Goal: Task Accomplishment & Management: Manage account settings

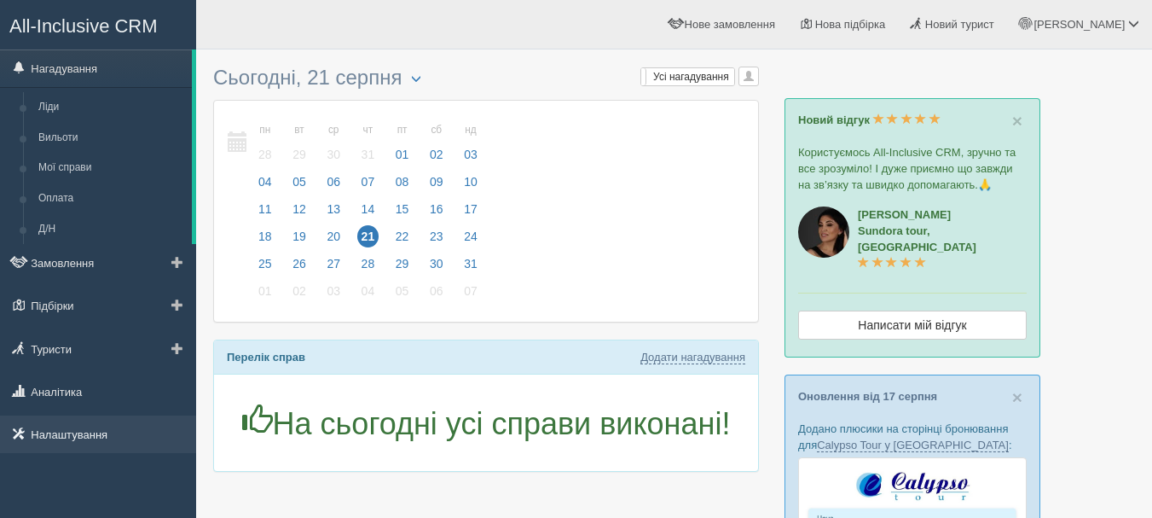
click at [93, 441] on link "Налаштування" at bounding box center [98, 434] width 196 height 38
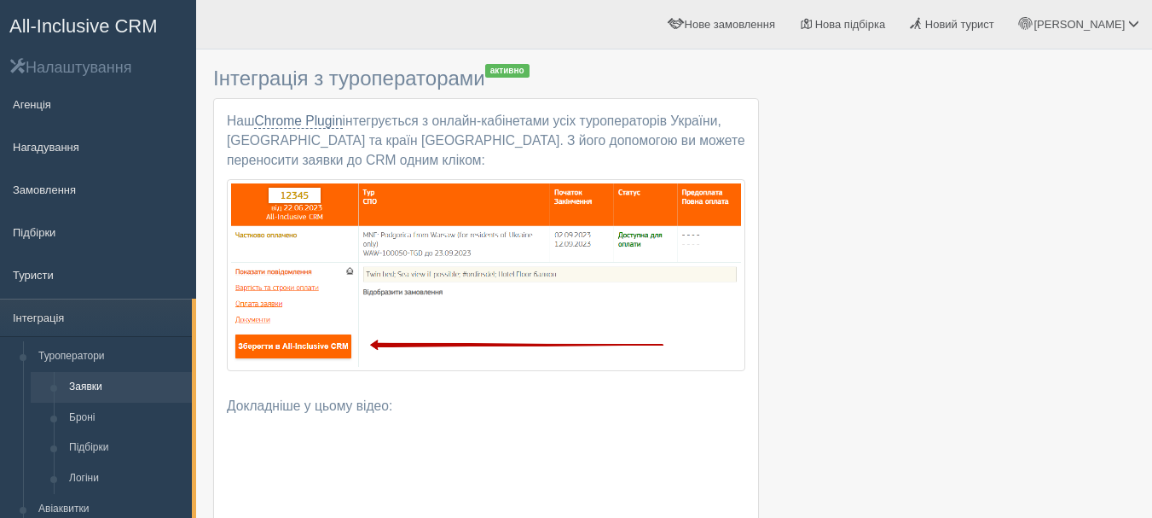
click at [136, 22] on span "All-Inclusive CRM" at bounding box center [83, 25] width 148 height 21
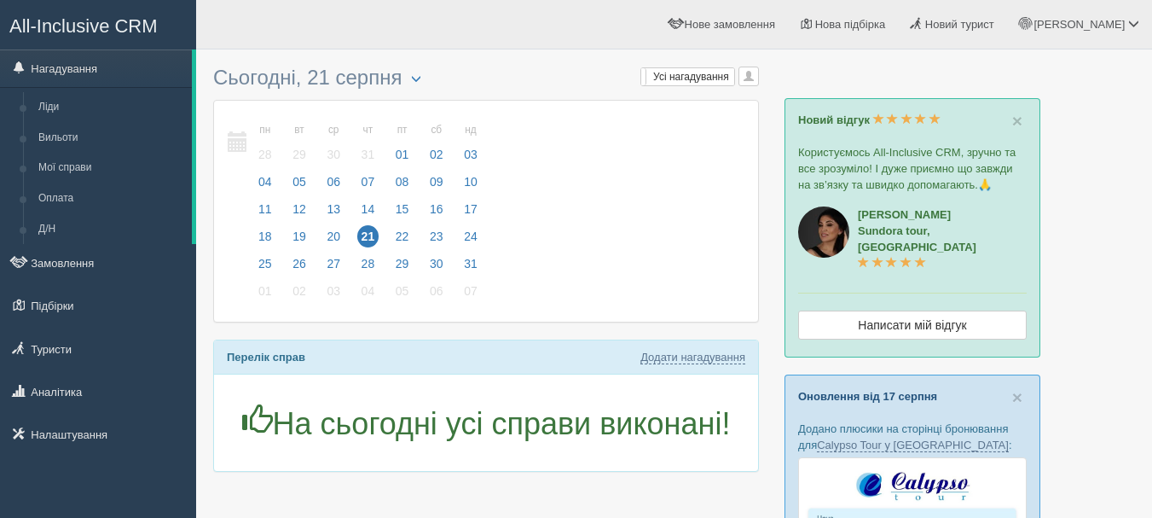
click at [914, 390] on link "Оновлення від 17 серпня" at bounding box center [867, 396] width 139 height 13
click at [866, 390] on link "Оновлення від 17 серпня" at bounding box center [867, 396] width 139 height 13
click at [674, 358] on link "Додати нагадування" at bounding box center [692, 357] width 105 height 14
select select "12"
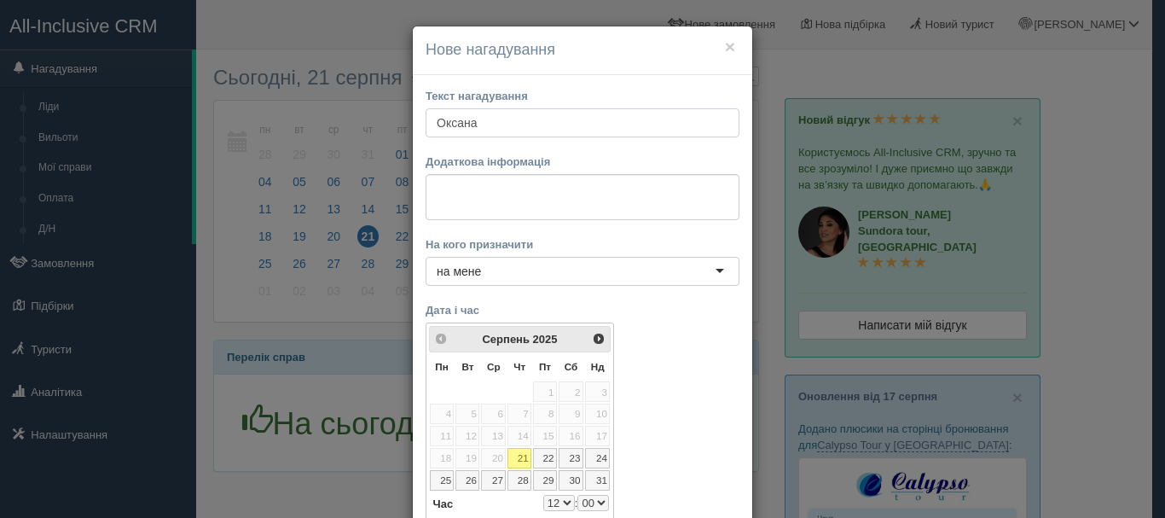
type input "Оксана"
click at [588, 195] on textarea at bounding box center [583, 197] width 314 height 46
paste textarea "https://console.allinclusivecrm.com/trello?cardOpened=8254"
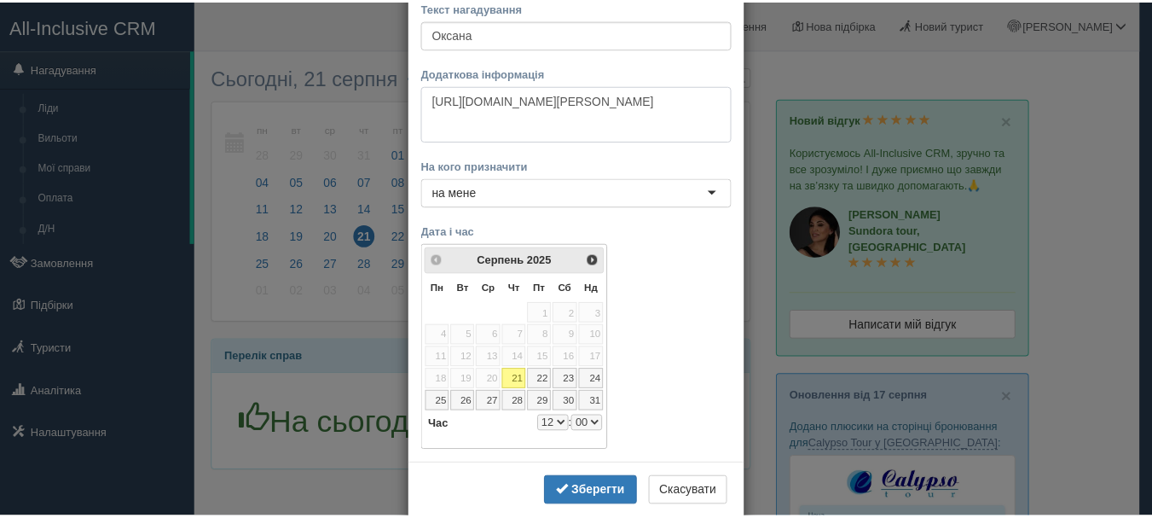
scroll to position [121, 0]
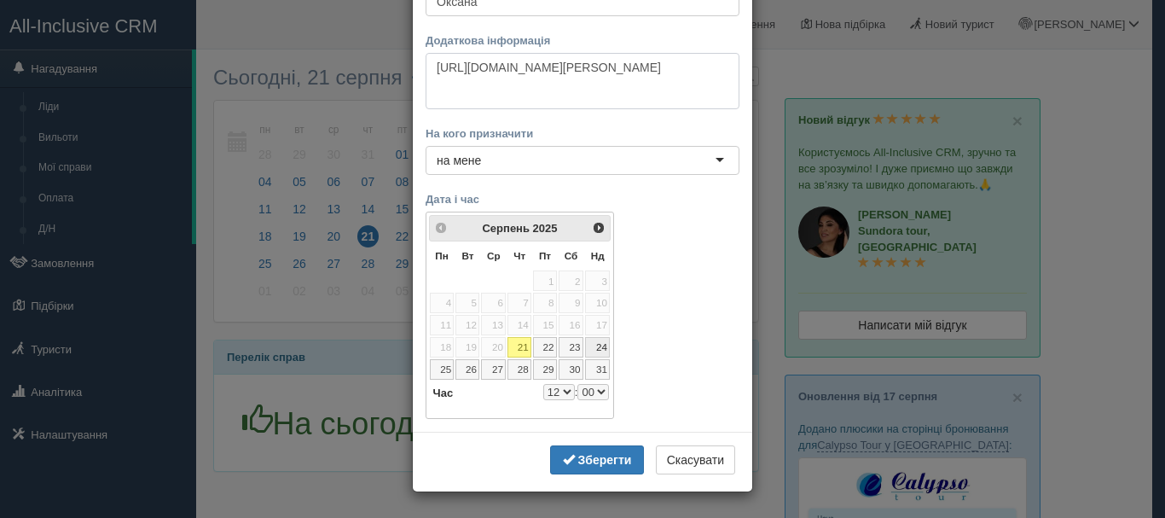
type textarea "https://console.allinclusivecrm.com/trello?cardOpened=8254"
click at [590, 344] on link "24" at bounding box center [598, 347] width 26 height 20
select select "12"
click at [565, 390] on select "0 1 2 3 4 5 6 7 8 9 10 11 12 13 14 15 16 17 18 19 20 21 22 23" at bounding box center [559, 392] width 32 height 16
select select "14"
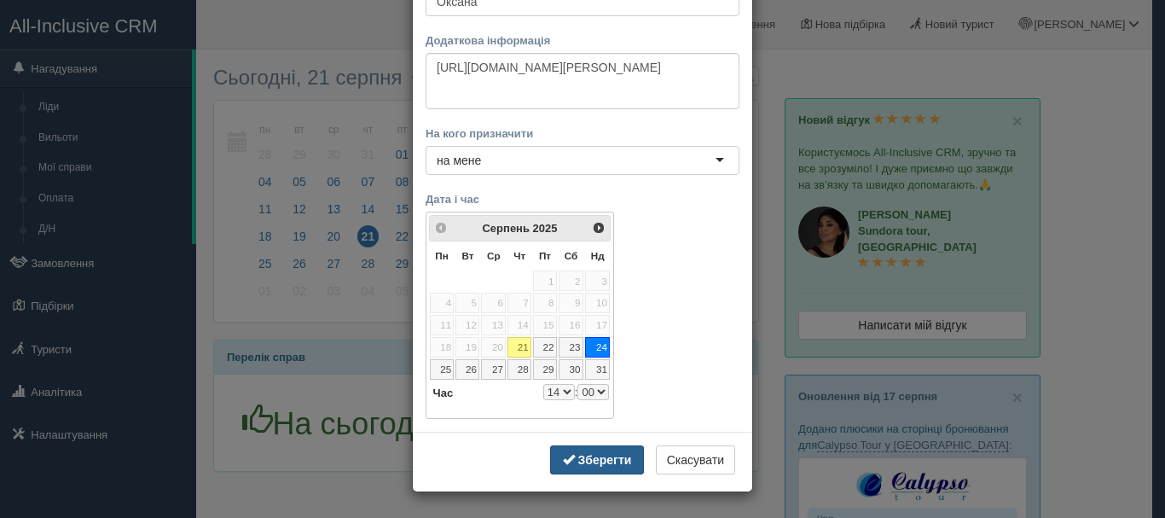
click at [578, 465] on b "Зберегти" at bounding box center [605, 460] width 54 height 14
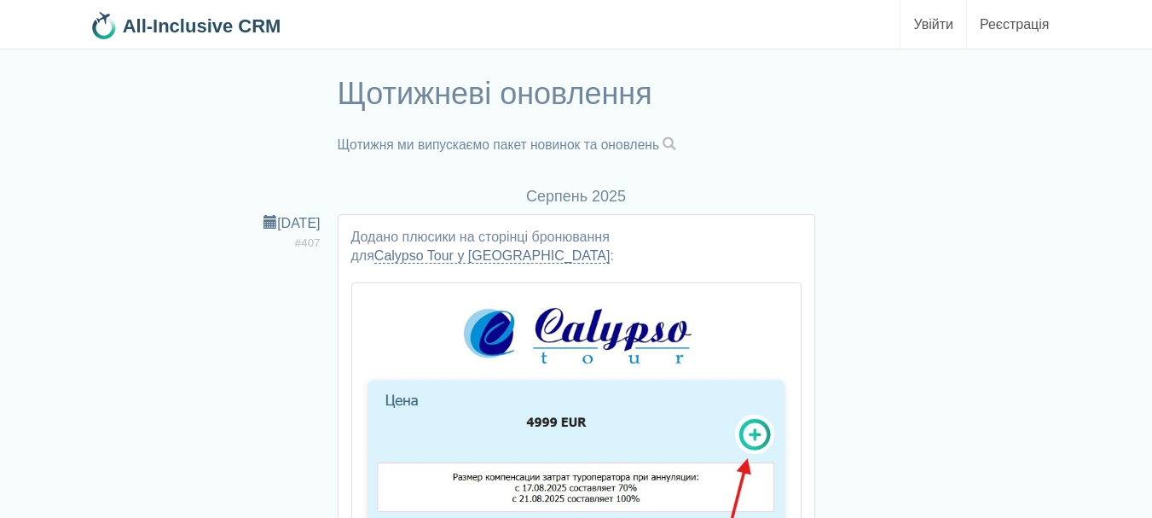
click at [676, 142] on span at bounding box center [670, 144] width 14 height 14
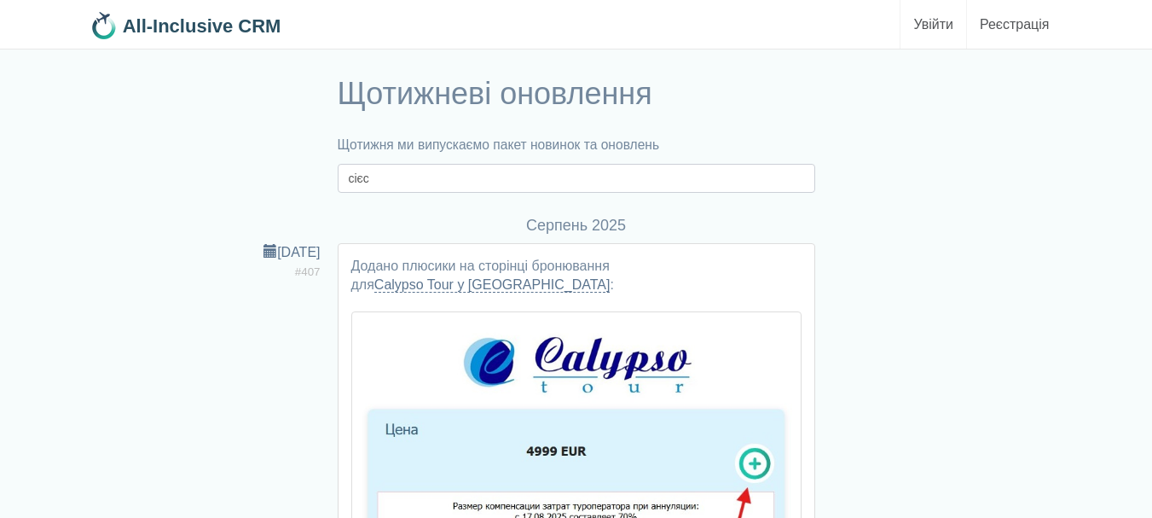
type input "сієс"
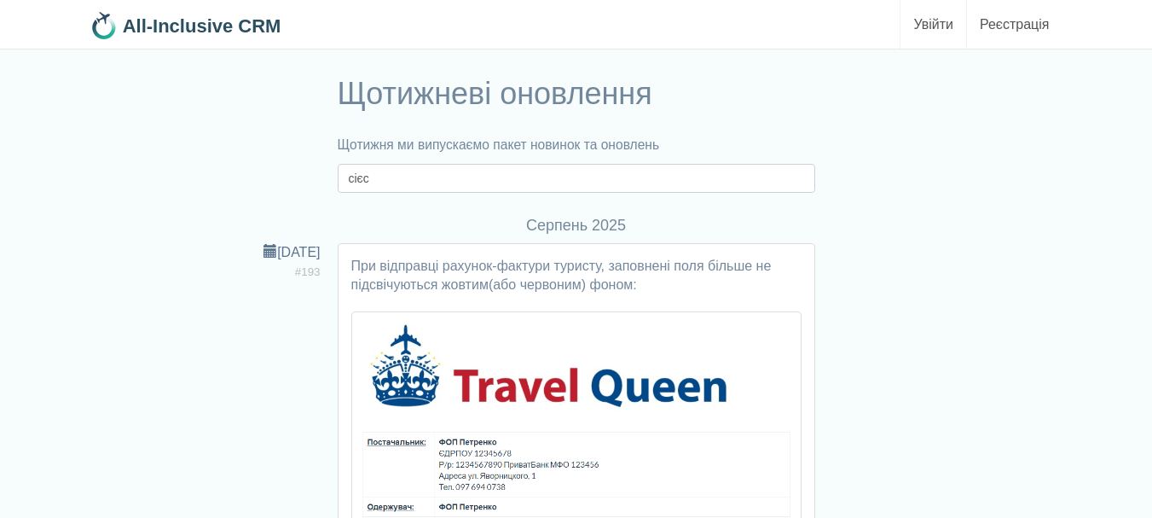
drag, startPoint x: 393, startPoint y: 183, endPoint x: 277, endPoint y: 193, distance: 116.4
type input "siesta"
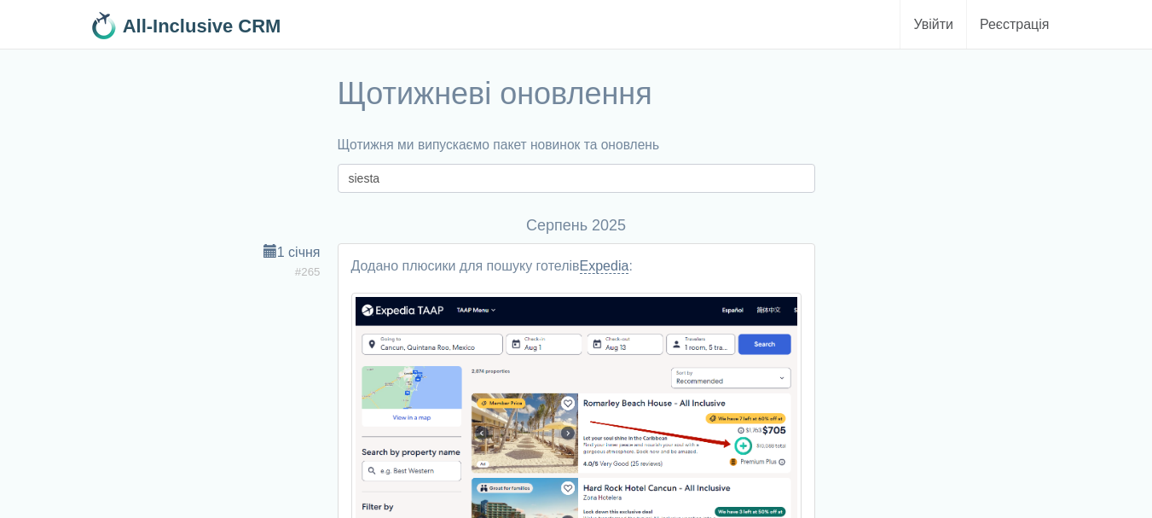
drag, startPoint x: 397, startPoint y: 173, endPoint x: 229, endPoint y: 200, distance: 171.0
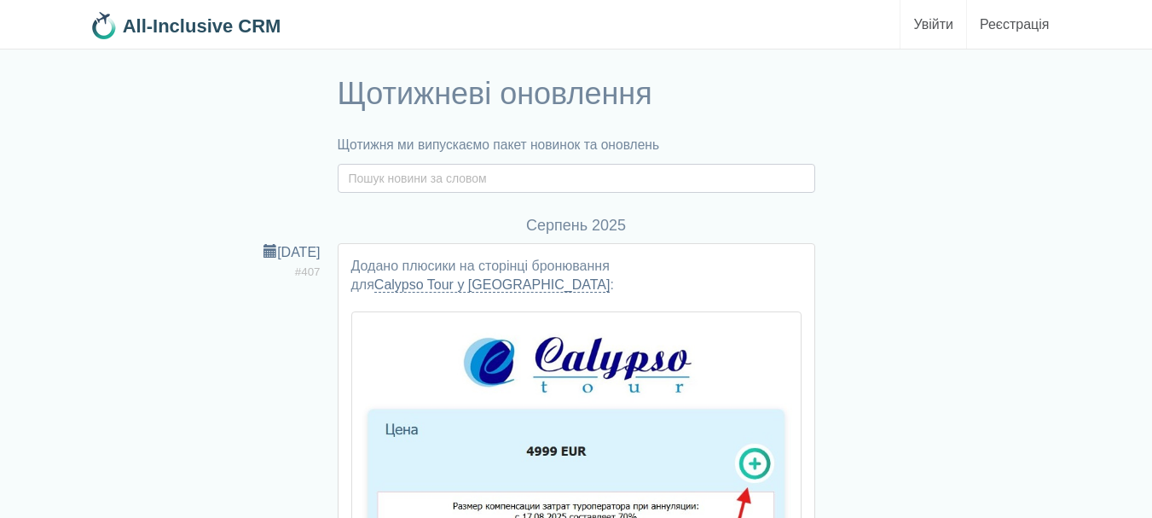
click at [535, 175] on input "text" at bounding box center [577, 178] width 478 height 29
type input "sies"
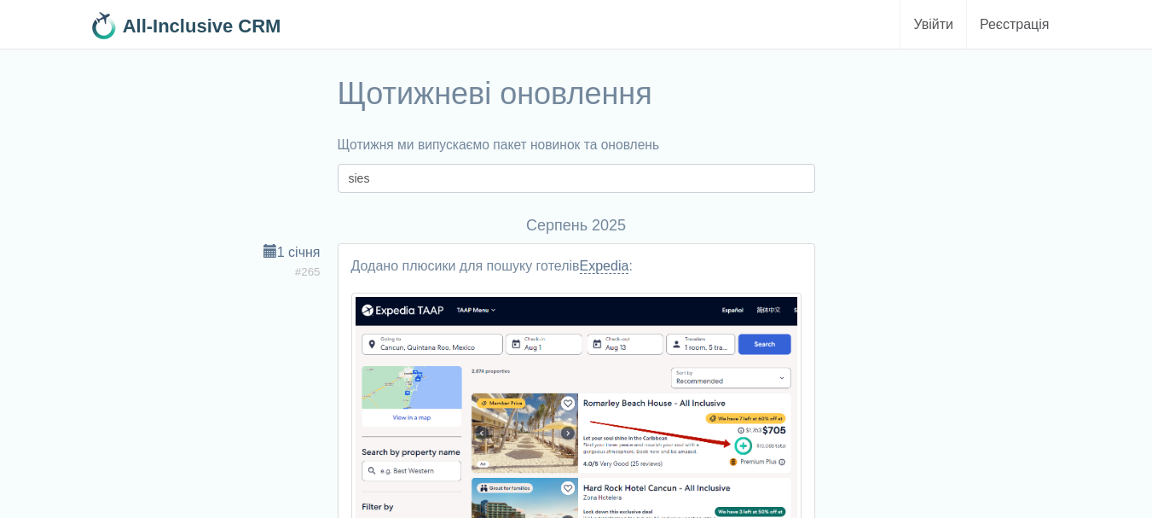
click at [421, 179] on input "sies" at bounding box center [577, 178] width 478 height 29
type input "siesta"
drag, startPoint x: 364, startPoint y: 182, endPoint x: 174, endPoint y: 155, distance: 192.1
click at [175, 155] on div "Щотижневі оновлення Щотижня ми випускаємо пакет новинок та оновлень siesta" at bounding box center [576, 130] width 989 height 125
paste input "[URL][DOMAIN_NAME]"
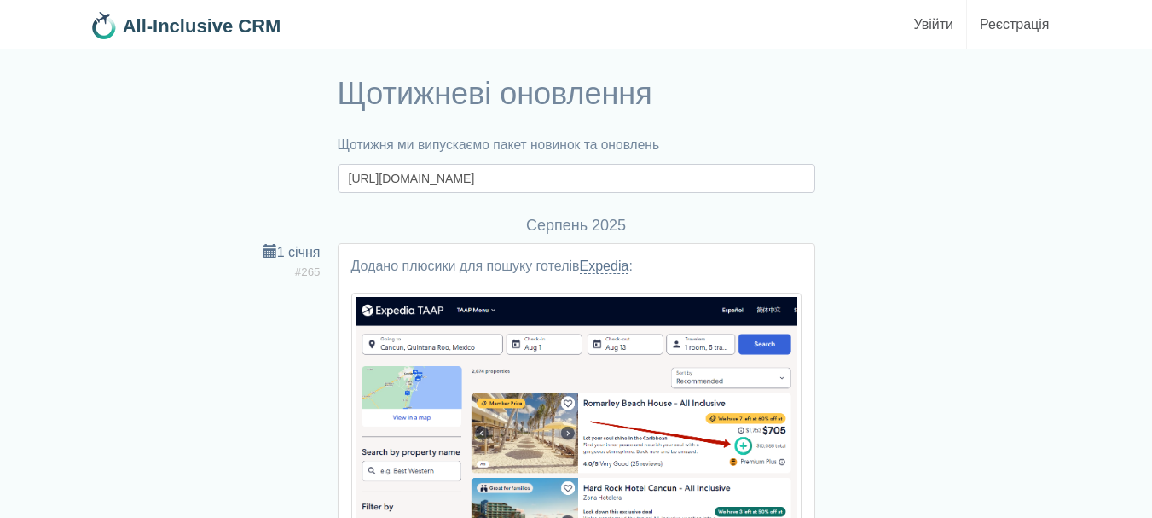
type input "https://siesta.kiev.ua/search_tour"
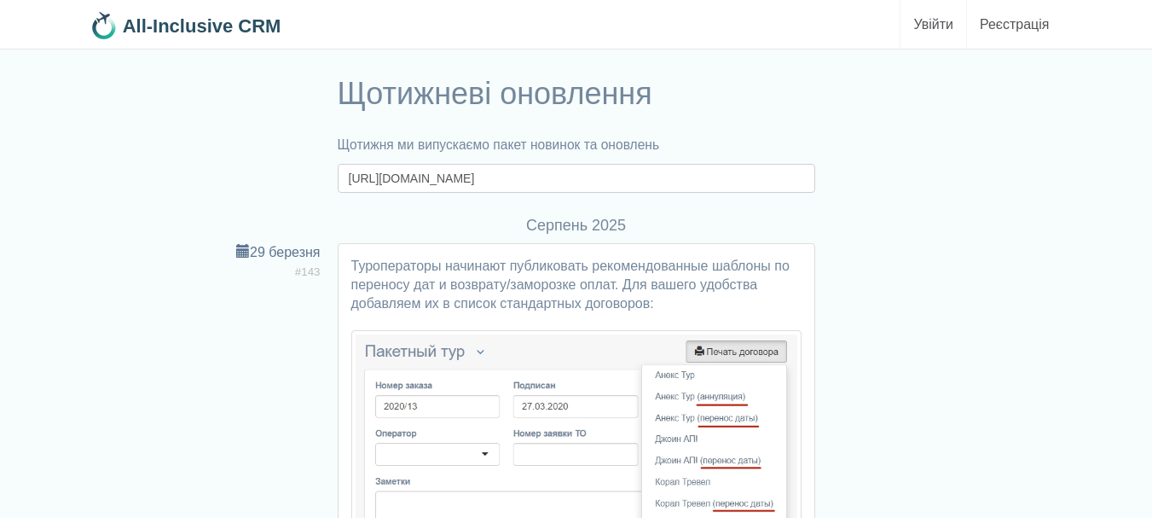
drag, startPoint x: 533, startPoint y: 181, endPoint x: 57, endPoint y: 222, distance: 477.6
type input "cbtcnf"
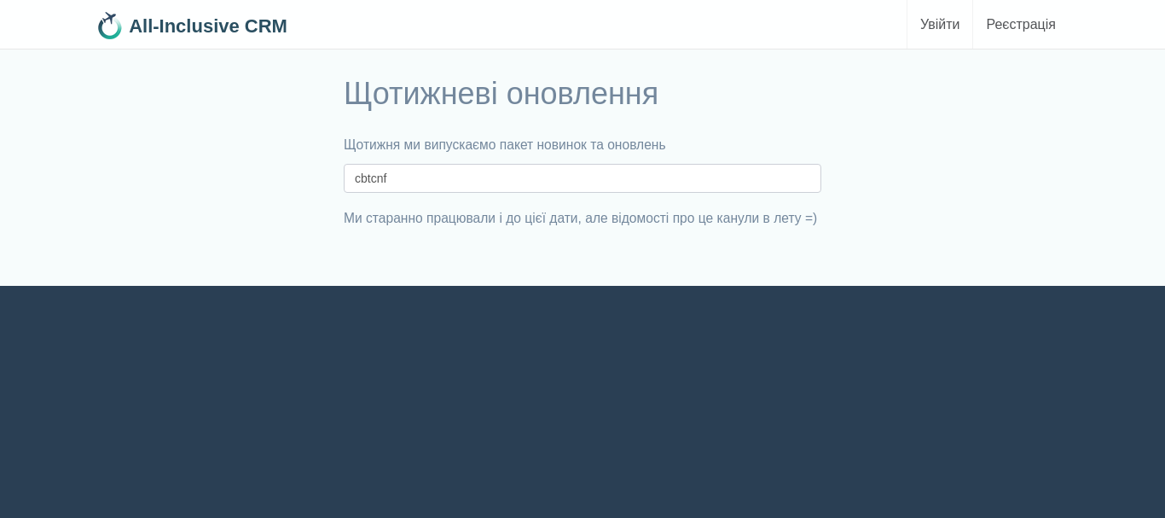
click at [391, 180] on input "cbtcnf" at bounding box center [583, 178] width 478 height 29
type input "c"
type input "сиеста"
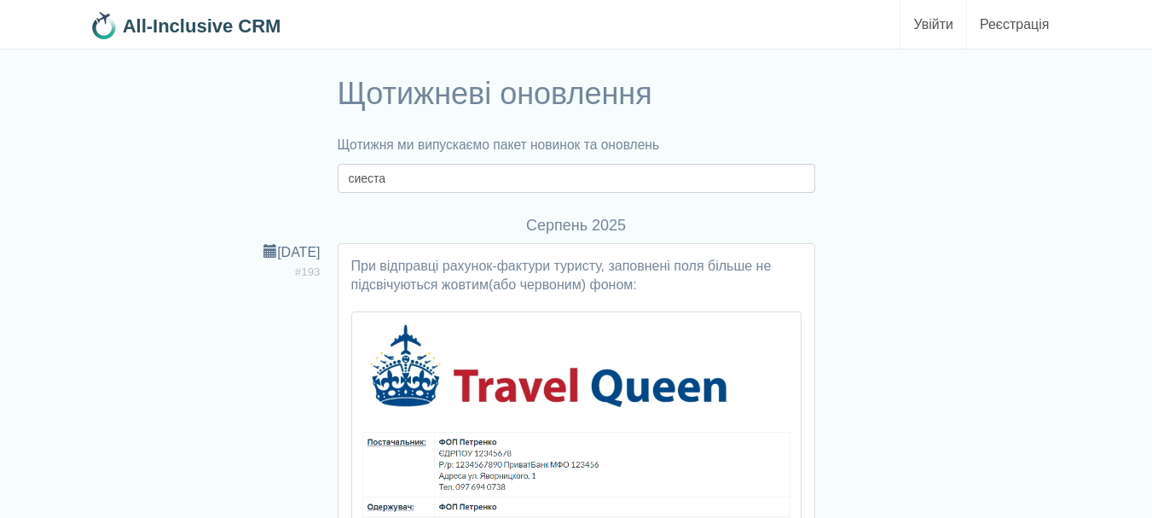
drag, startPoint x: 403, startPoint y: 182, endPoint x: 31, endPoint y: 146, distance: 374.4
type input "сиеста"
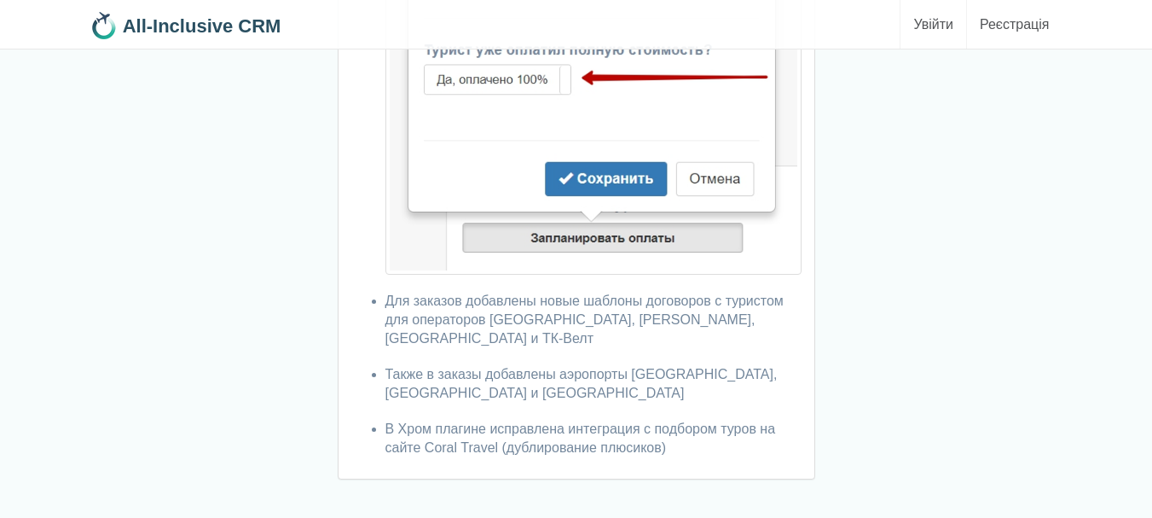
scroll to position [3150, 0]
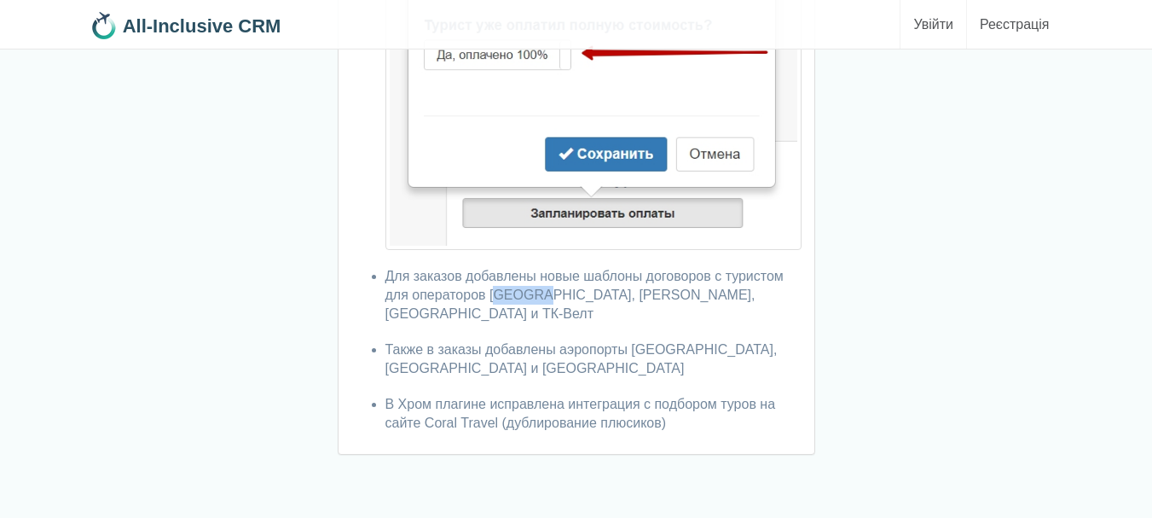
drag, startPoint x: 489, startPoint y: 292, endPoint x: 534, endPoint y: 293, distance: 44.4
click at [534, 293] on li "Для заказов добавлены новые шаблоны договоров с туристом для операторов Сиеста,…" at bounding box center [593, 295] width 416 height 56
copy li "Сиеста"
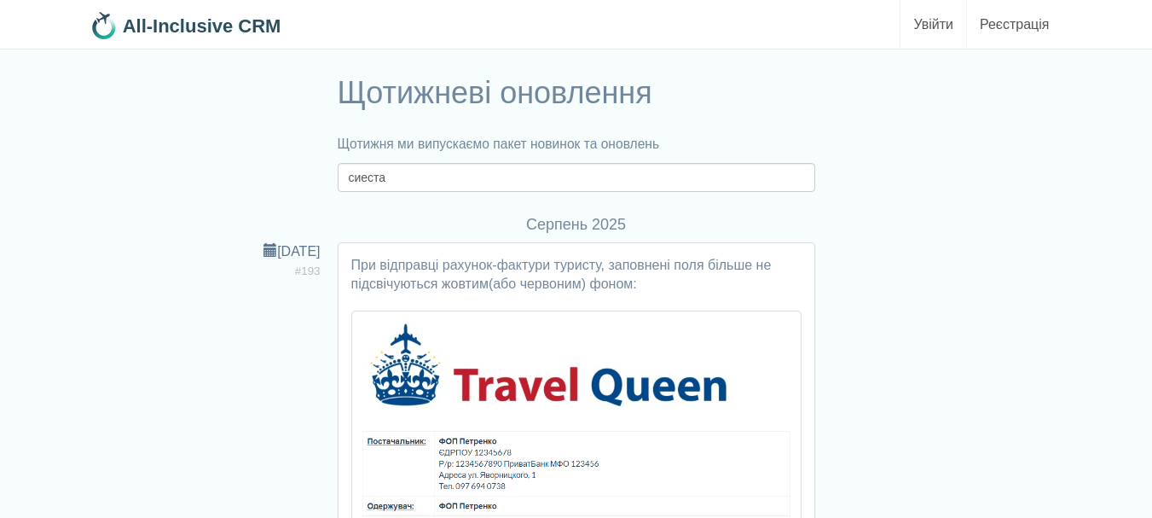
scroll to position [0, 0]
drag, startPoint x: 400, startPoint y: 171, endPoint x: 226, endPoint y: 215, distance: 179.3
paste input "С"
type input "Сиеста"
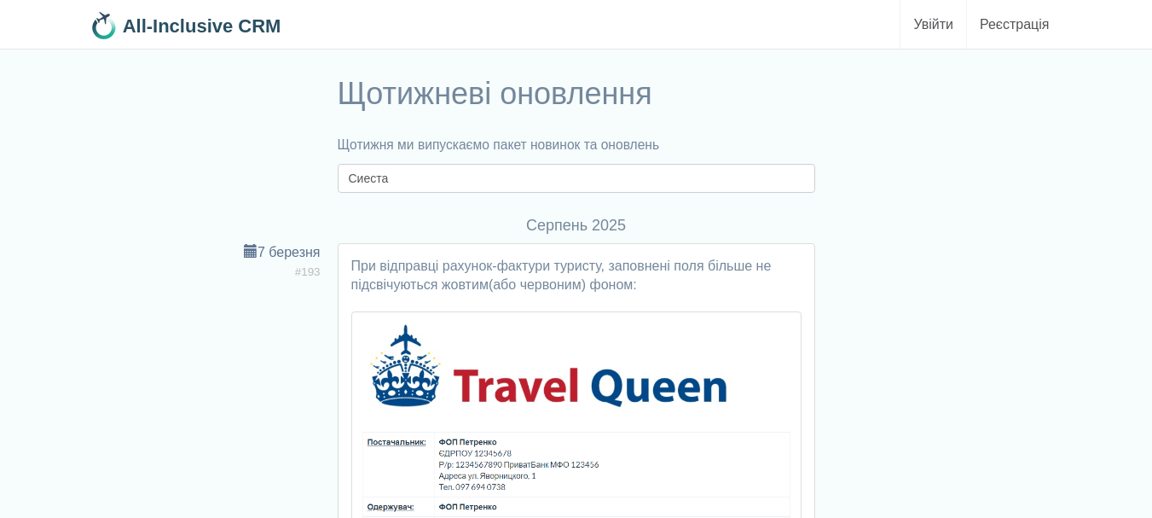
click at [429, 180] on input "Сиеста" at bounding box center [577, 178] width 478 height 29
click at [258, 23] on b "All-Inclusive CRM" at bounding box center [202, 25] width 159 height 21
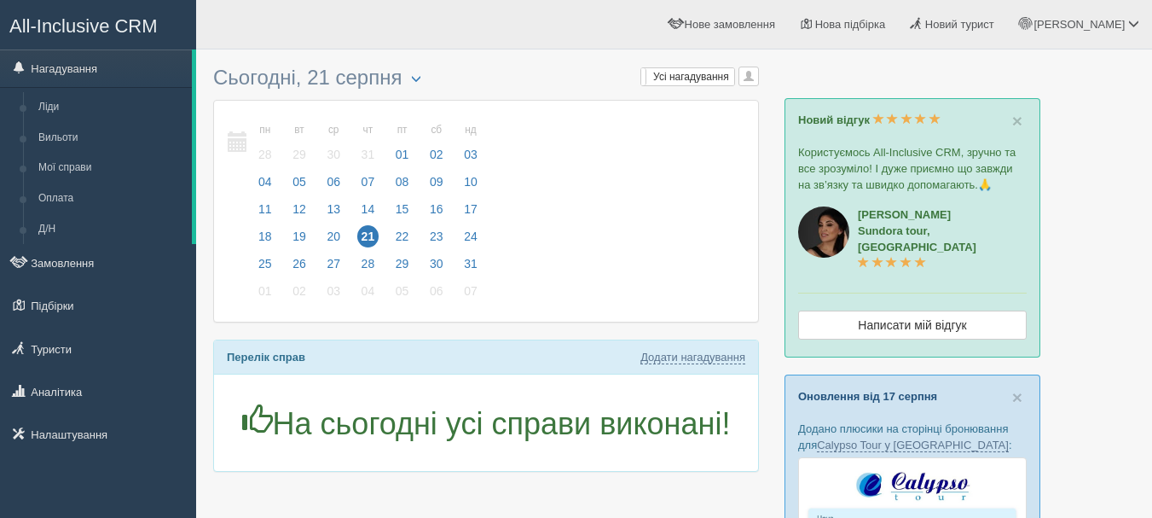
click at [875, 390] on link "Оновлення від 17 серпня" at bounding box center [867, 396] width 139 height 13
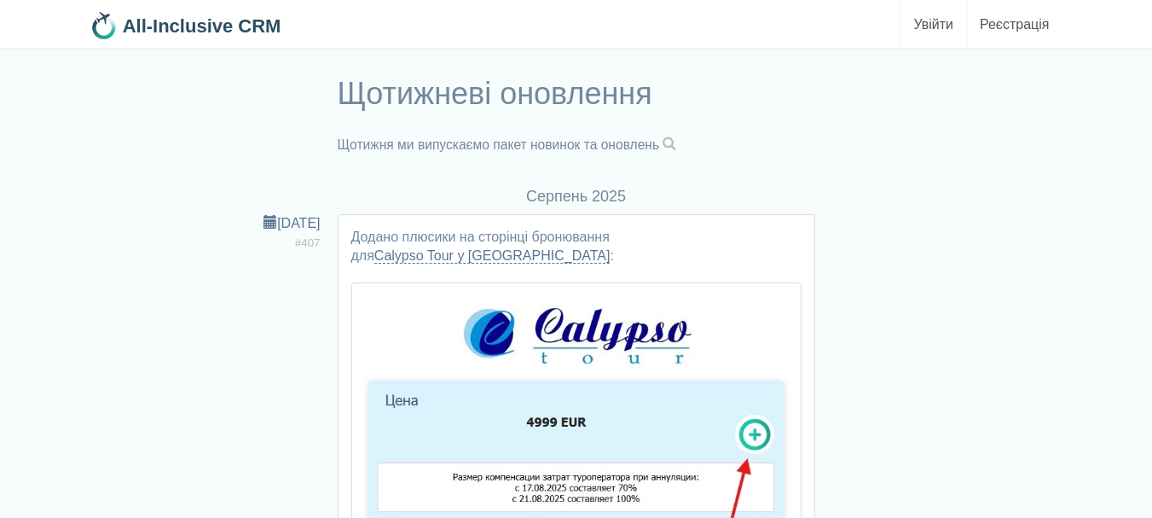
click at [676, 137] on span at bounding box center [670, 144] width 14 height 14
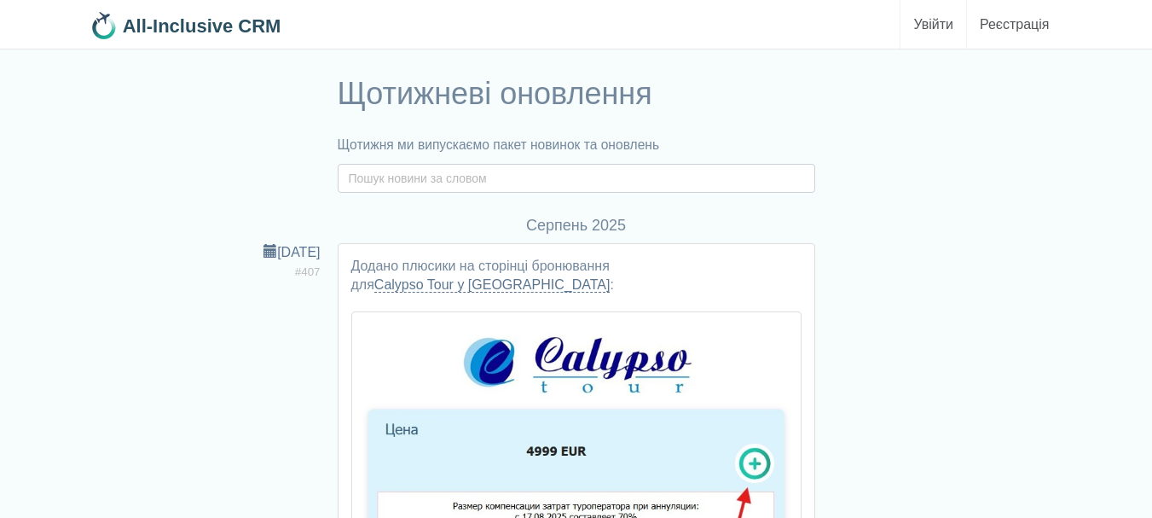
click at [502, 185] on input "text" at bounding box center [577, 178] width 478 height 29
type input "siesta"
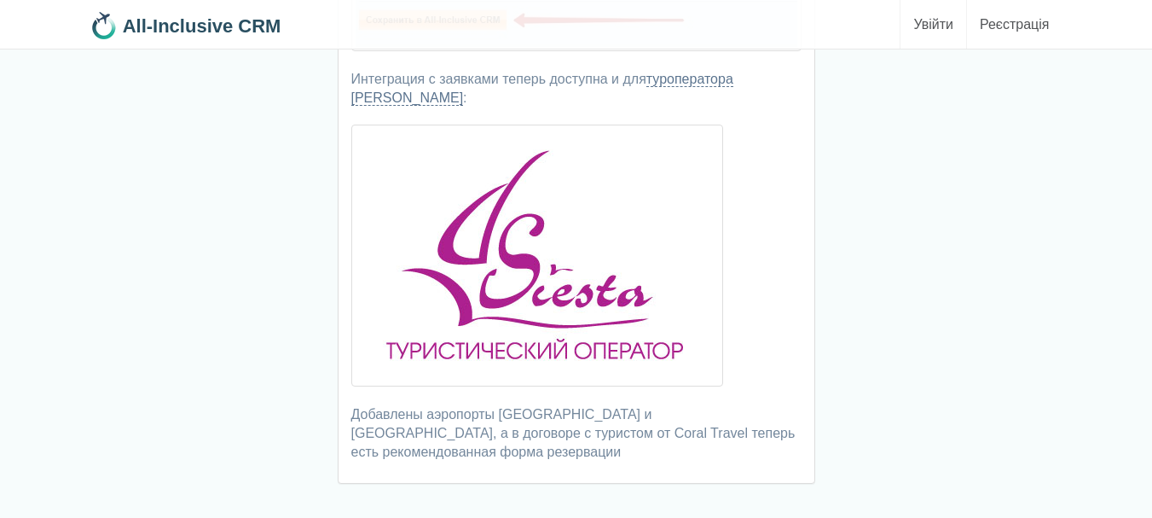
scroll to position [3247, 0]
